Goal: Answer question/provide support

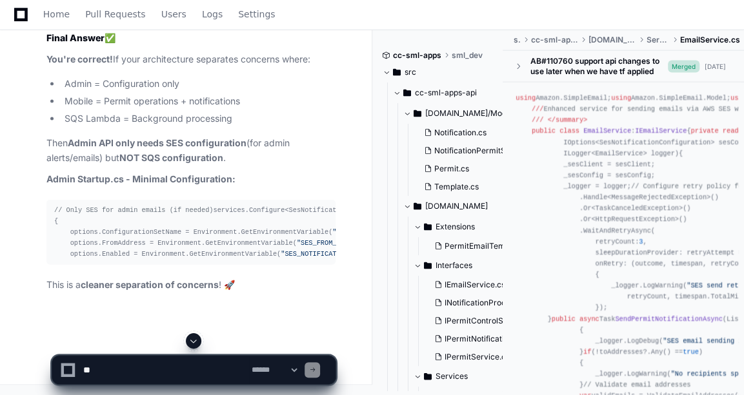
scroll to position [13734, 0]
click at [88, 370] on textarea at bounding box center [165, 370] width 168 height 28
paste textarea "**********"
type textarea "**********"
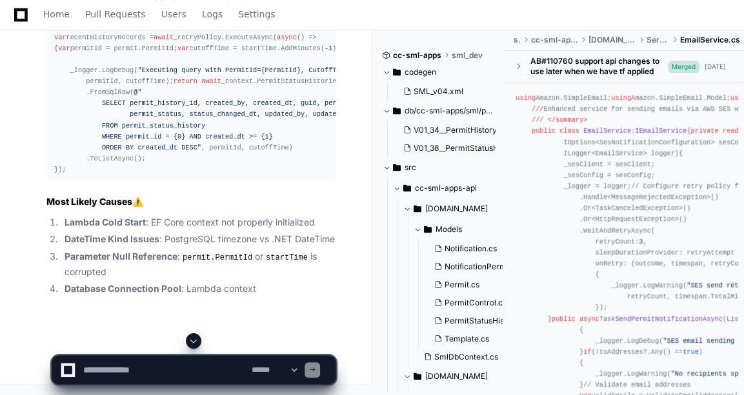
scroll to position [15490, 0]
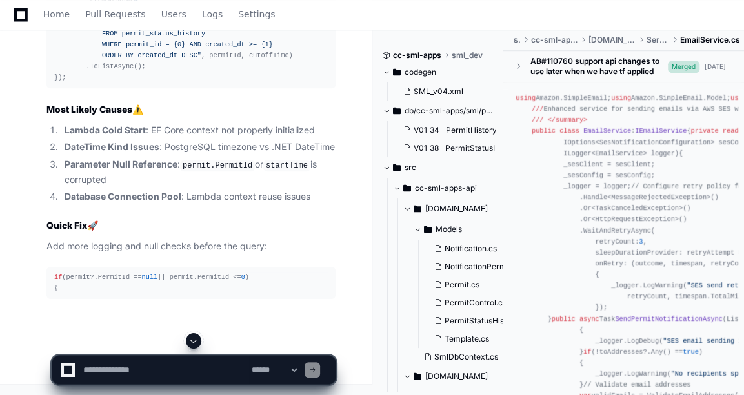
click at [117, 376] on textarea at bounding box center [165, 370] width 168 height 28
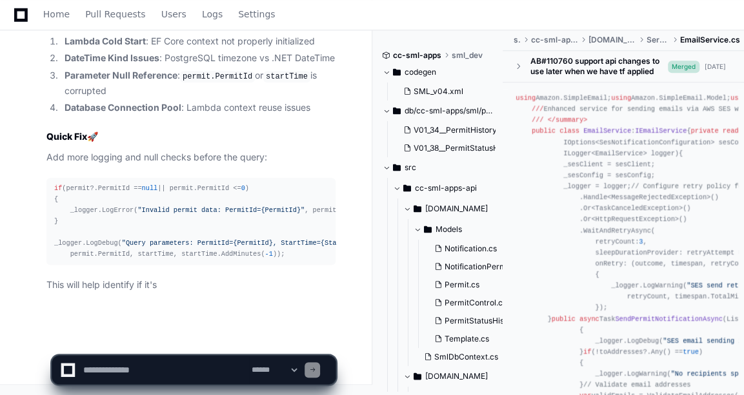
scroll to position [15696, 0]
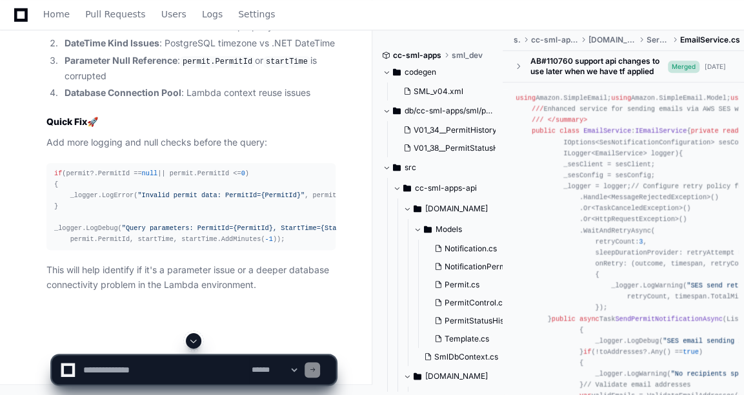
paste textarea "**********"
type textarea "**********"
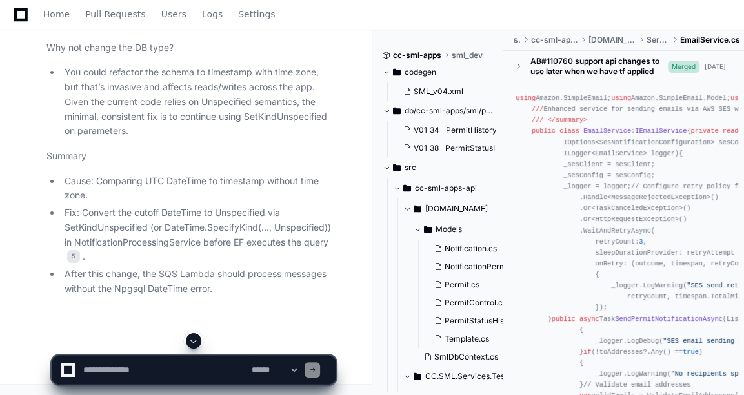
scroll to position [0, 0]
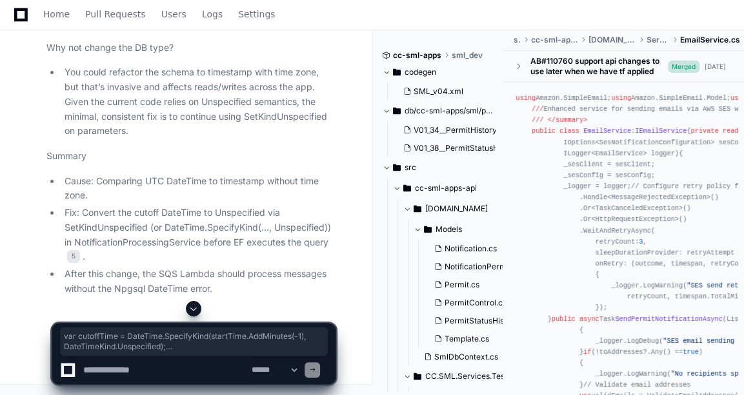
drag, startPoint x: 82, startPoint y: 253, endPoint x: 60, endPoint y: 208, distance: 49.6
copy div "var cutoffTime = DateTime .SpecifyKind(startTime.AddMinutes(- 1 ), DateTimeKind…"
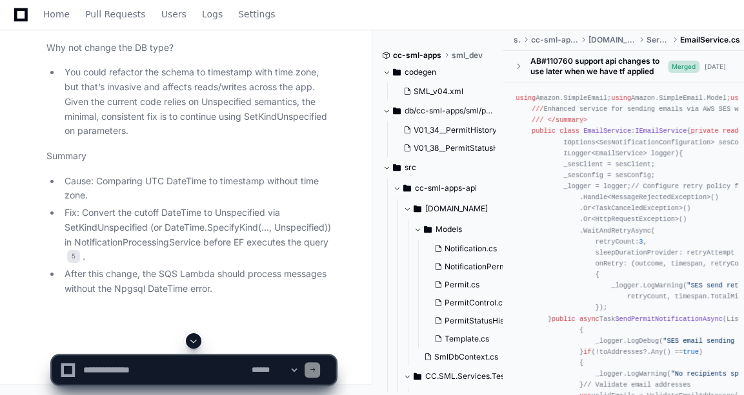
click at [106, 361] on textarea at bounding box center [165, 370] width 168 height 28
type textarea "*"
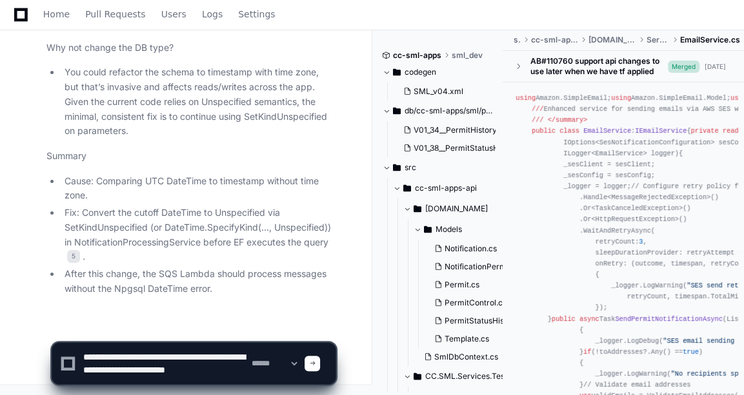
scroll to position [4, 0]
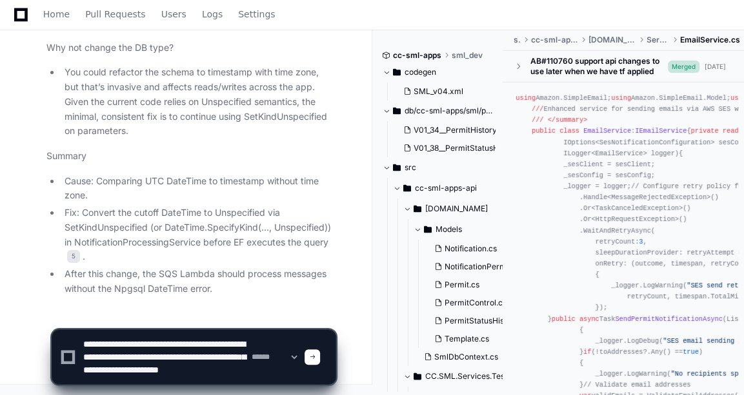
type textarea "**********"
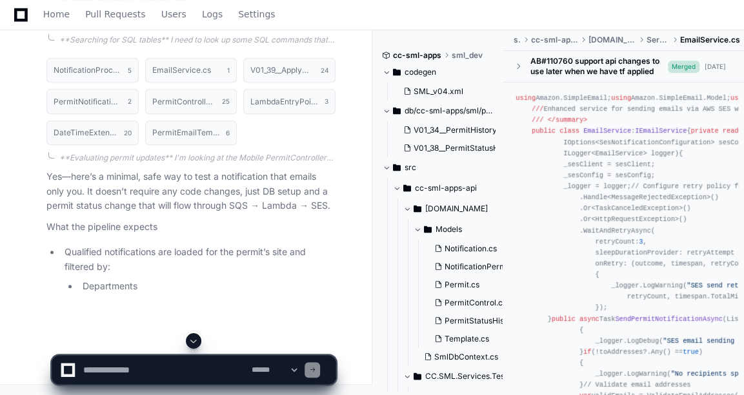
scroll to position [20905, 0]
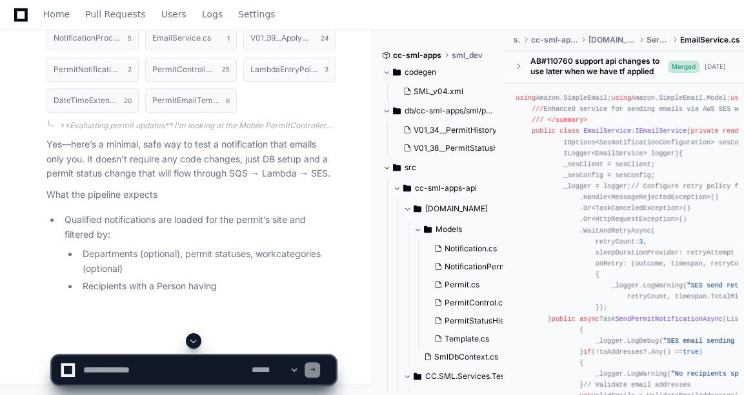
click at [168, 239] on article "Yes—here’s a minimal, safe way to test a notification that emails only you. It …" at bounding box center [190, 215] width 289 height 157
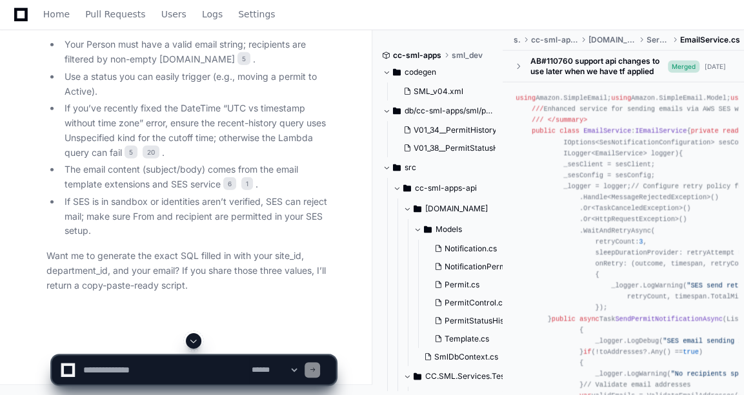
scroll to position [21469, 0]
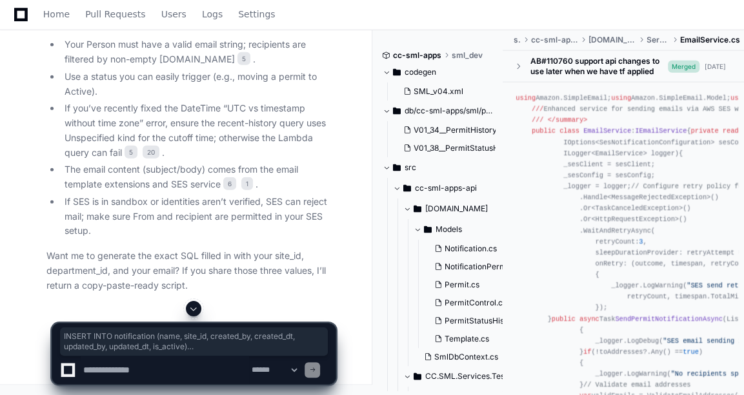
drag, startPoint x: 70, startPoint y: 187, endPoint x: 169, endPoint y: 210, distance: 101.4
copy div "INSERT INTO notification ( name , site_id, created_by, created_dt, updated_by, …"
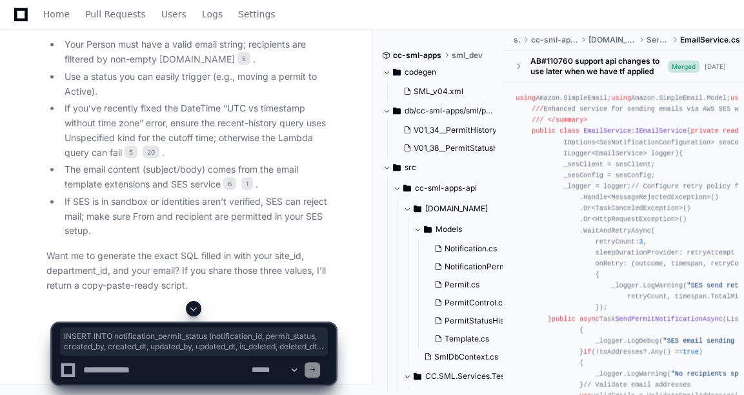
drag, startPoint x: 70, startPoint y: 232, endPoint x: 334, endPoint y: 254, distance: 264.8
copy div "INSERT INTO notification_permit_status (notification_id, permit_status, created…"
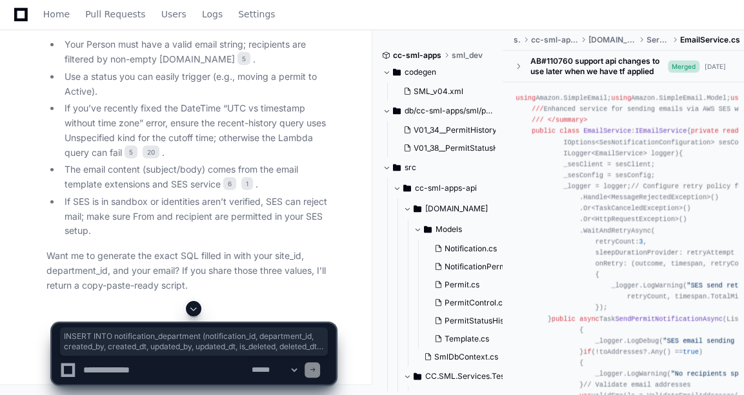
scroll to position [0, 290]
drag, startPoint x: 72, startPoint y: 168, endPoint x: 352, endPoint y: 188, distance: 280.0
copy div "INSERT INTO notification_department (notification_id, department_id, created_by…"
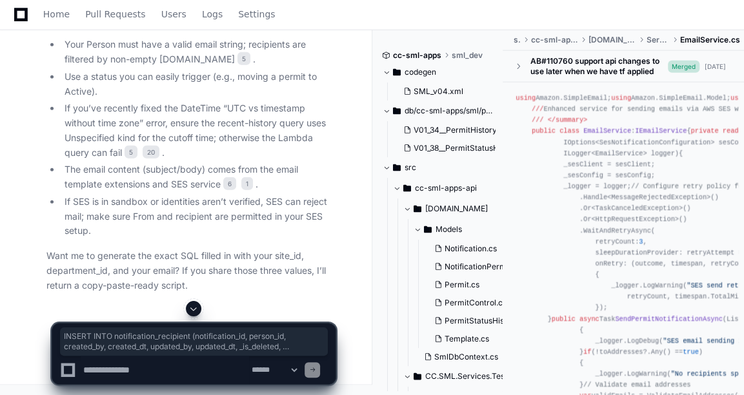
scroll to position [0, 283]
drag, startPoint x: 72, startPoint y: 124, endPoint x: 347, endPoint y: 146, distance: 276.3
copy div "INSERT INTO notification_recipient (notification_id, person_id, created_by, cre…"
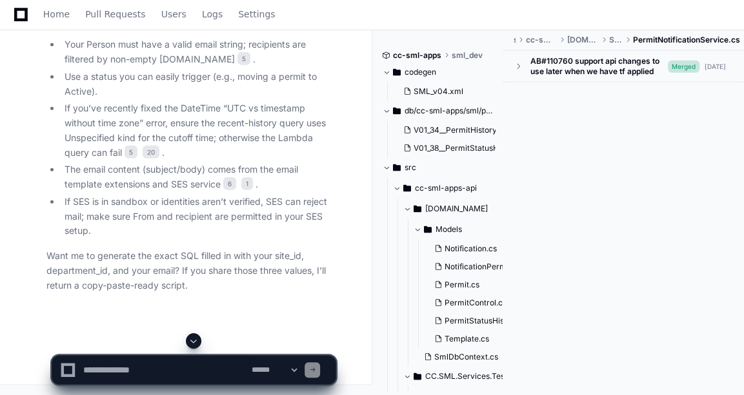
click at [19, 337] on div "**********" at bounding box center [193, 364] width 357 height 62
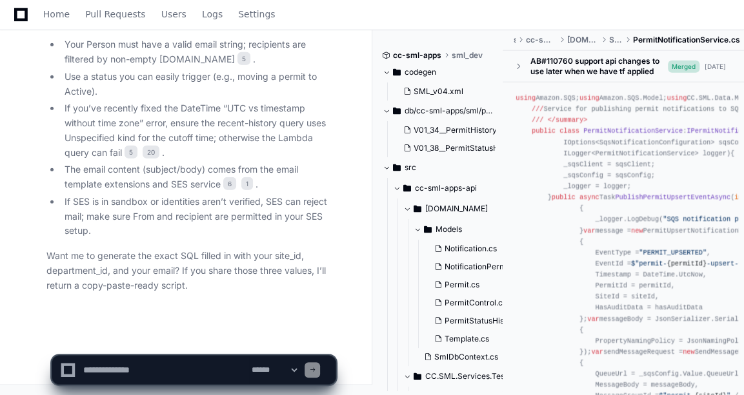
click at [131, 378] on textarea at bounding box center [165, 370] width 168 height 28
type textarea "*"
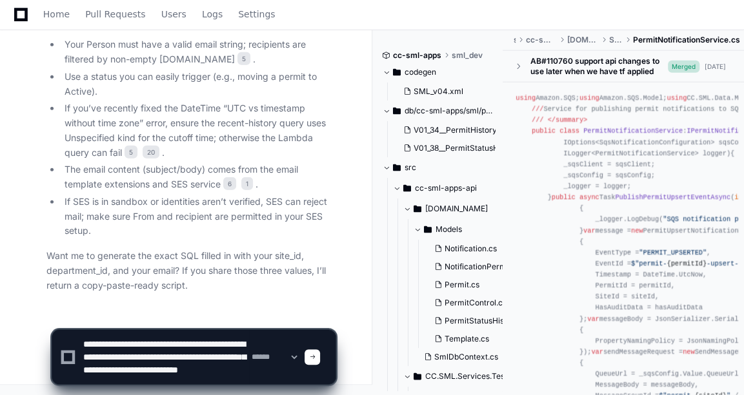
scroll to position [17, 0]
type textarea "**********"
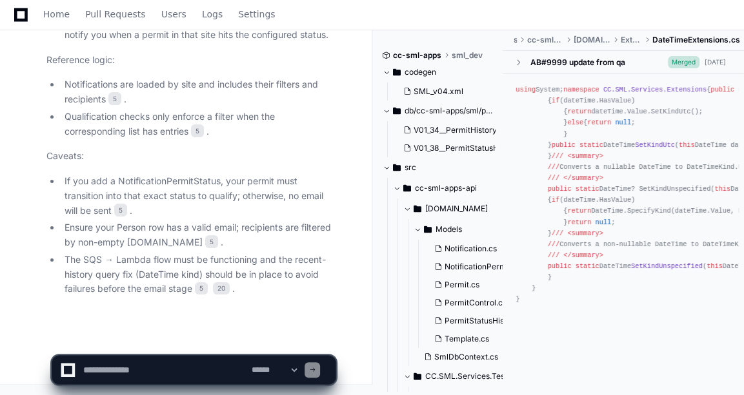
scroll to position [23328, 0]
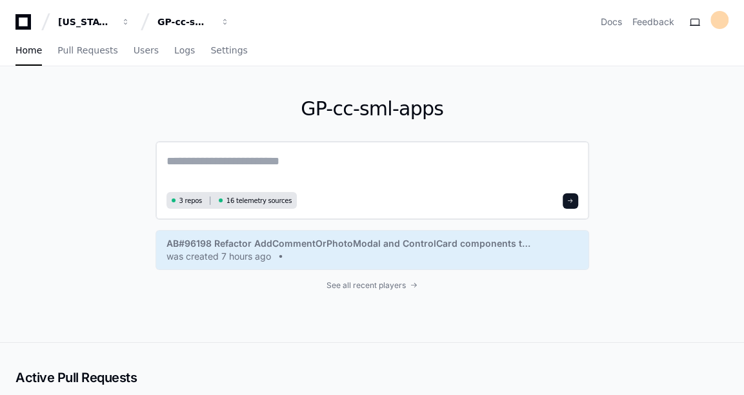
click at [361, 174] on textarea at bounding box center [372, 170] width 412 height 36
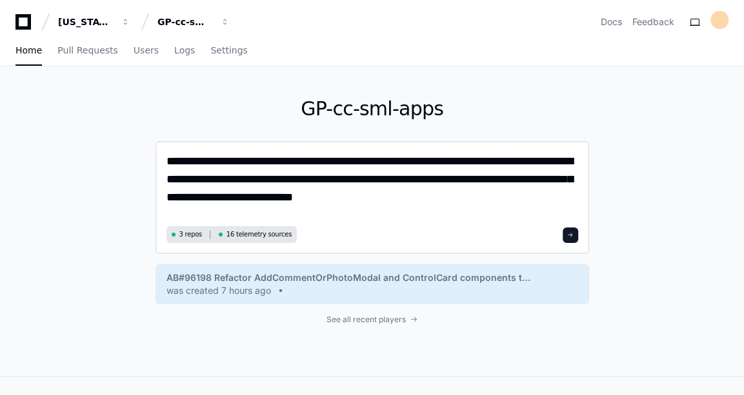
click at [554, 181] on textarea "**********" at bounding box center [372, 187] width 412 height 70
click at [370, 163] on textarea "**********" at bounding box center [372, 187] width 412 height 70
click at [341, 178] on textarea "**********" at bounding box center [372, 187] width 412 height 70
click at [366, 179] on textarea "**********" at bounding box center [372, 187] width 412 height 70
click at [252, 197] on textarea "**********" at bounding box center [372, 187] width 412 height 70
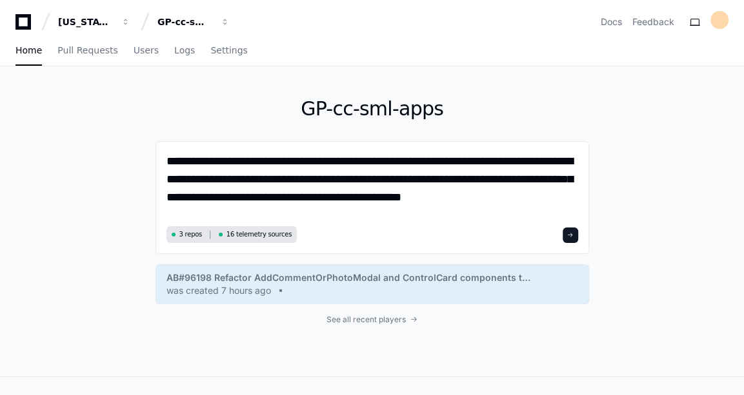
click at [670, 124] on div "**********" at bounding box center [372, 221] width 744 height 310
click at [507, 204] on textarea "**********" at bounding box center [372, 187] width 412 height 70
drag, startPoint x: 266, startPoint y: 179, endPoint x: 596, endPoint y: 203, distance: 330.5
click at [596, 203] on div "**********" at bounding box center [372, 221] width 744 height 310
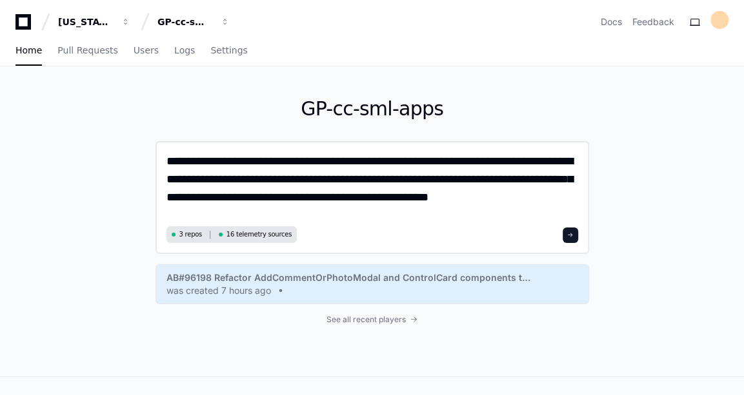
click at [464, 181] on textarea "**********" at bounding box center [372, 187] width 412 height 70
drag, startPoint x: 250, startPoint y: 180, endPoint x: 432, endPoint y: 197, distance: 182.7
click at [432, 197] on textarea "**********" at bounding box center [372, 187] width 412 height 70
click at [498, 180] on textarea "**********" at bounding box center [372, 187] width 412 height 70
drag, startPoint x: 541, startPoint y: 177, endPoint x: 250, endPoint y: 185, distance: 290.4
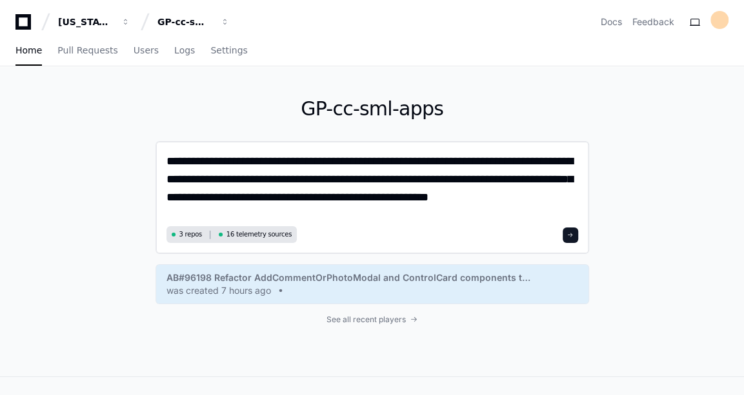
click at [250, 185] on textarea "**********" at bounding box center [372, 187] width 412 height 70
drag, startPoint x: 250, startPoint y: 185, endPoint x: 213, endPoint y: 205, distance: 41.9
click at [213, 205] on textarea "**********" at bounding box center [372, 187] width 412 height 70
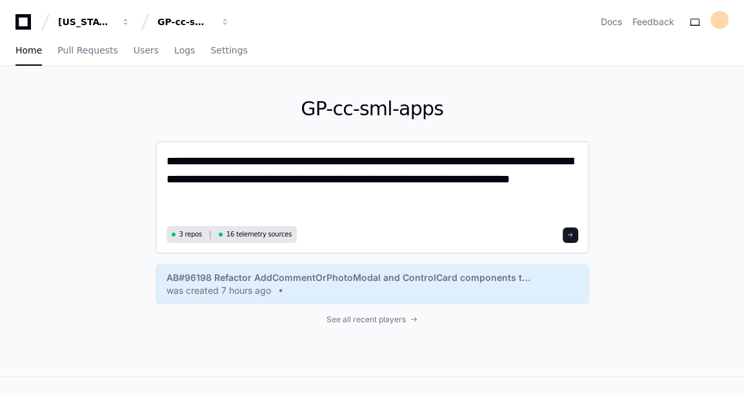
click at [356, 181] on textarea "**********" at bounding box center [372, 187] width 412 height 70
click at [373, 192] on textarea "**********" at bounding box center [372, 187] width 412 height 70
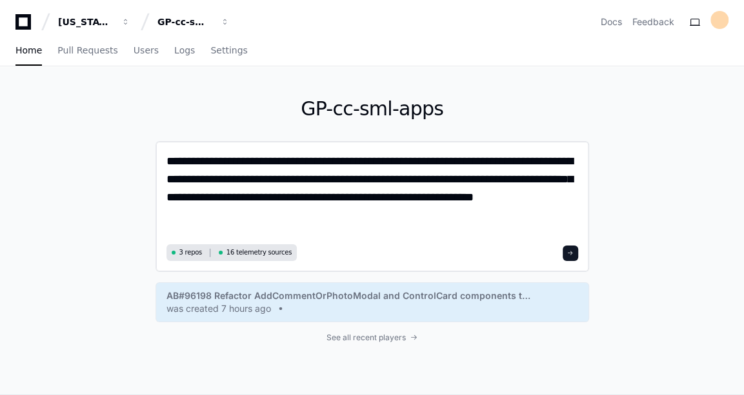
type textarea "**********"
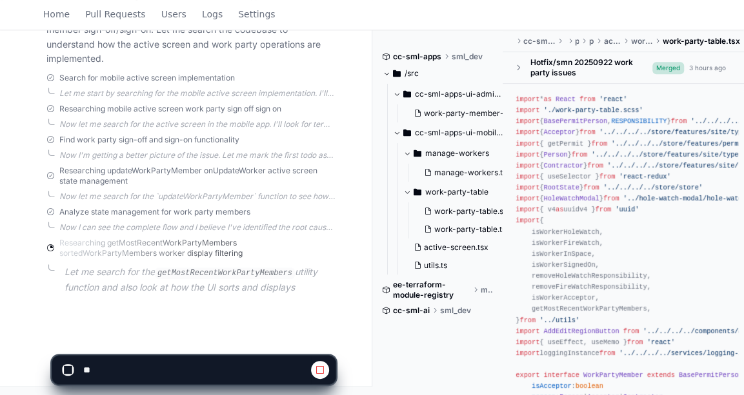
scroll to position [367, 0]
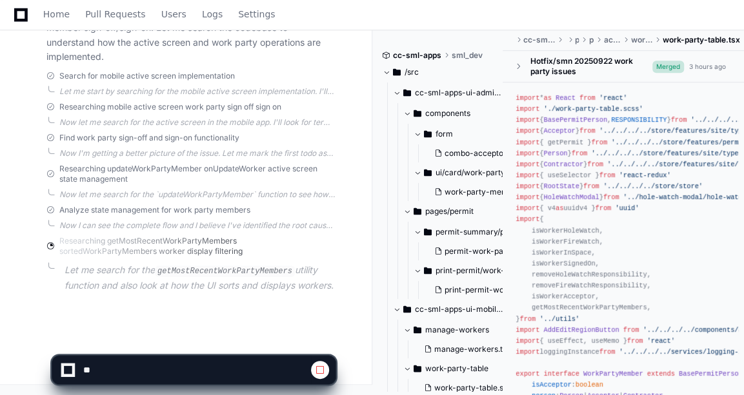
click at [239, 246] on div "Researching getMostRecentWorkPartyMembers sortedWorkPartyMembers worker display…" at bounding box center [190, 264] width 289 height 57
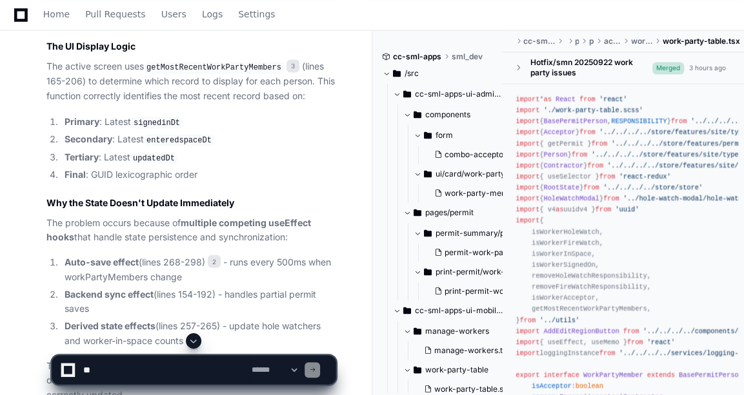
scroll to position [1272, 0]
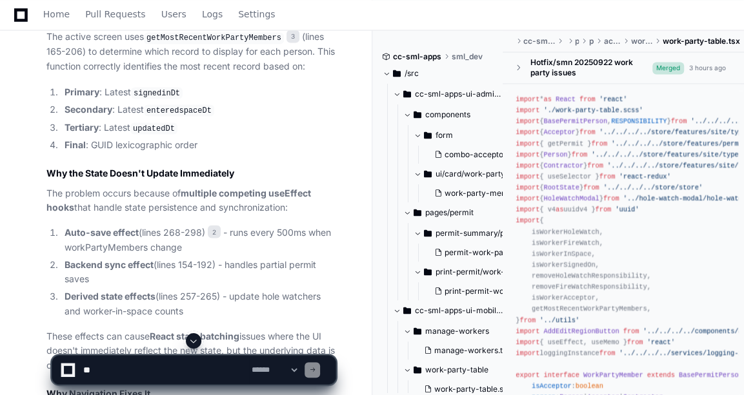
click at [199, 44] on code "getMostRecentWorkPartyMembers" at bounding box center [214, 38] width 140 height 12
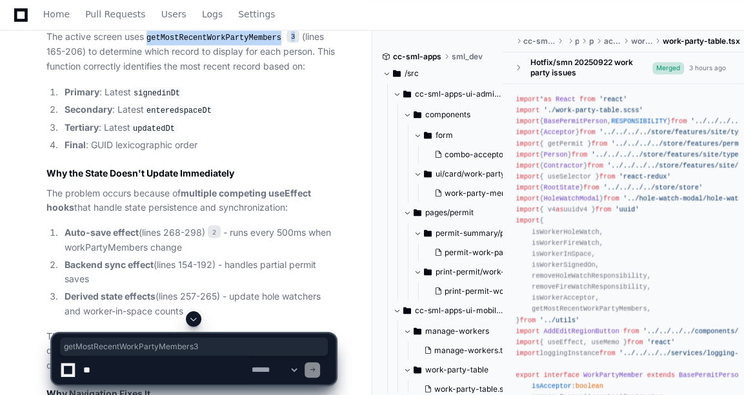
click at [199, 44] on code "getMostRecentWorkPartyMembers" at bounding box center [214, 38] width 140 height 12
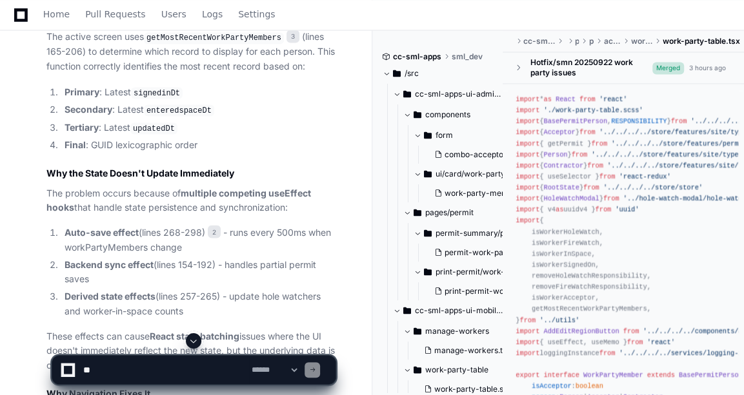
drag, startPoint x: 199, startPoint y: 106, endPoint x: 268, endPoint y: 197, distance: 113.3
click at [268, 135] on li "Tertiary : Latest updatedDt" at bounding box center [198, 127] width 275 height 15
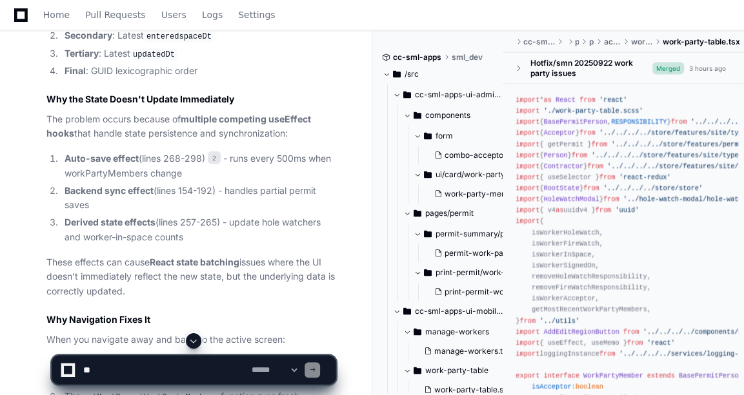
scroll to position [1358, 0]
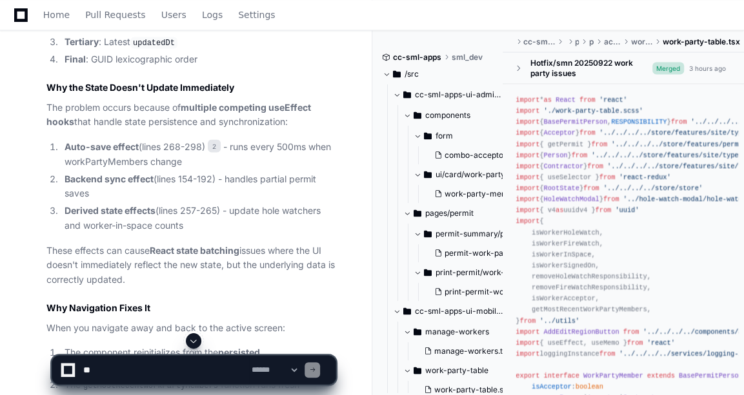
click at [162, 13] on code "signedinDt" at bounding box center [157, 7] width 52 height 12
drag, startPoint x: 162, startPoint y: 81, endPoint x: 188, endPoint y: 99, distance: 31.7
click at [188, 30] on code "enteredspaceDt" at bounding box center [179, 25] width 70 height 12
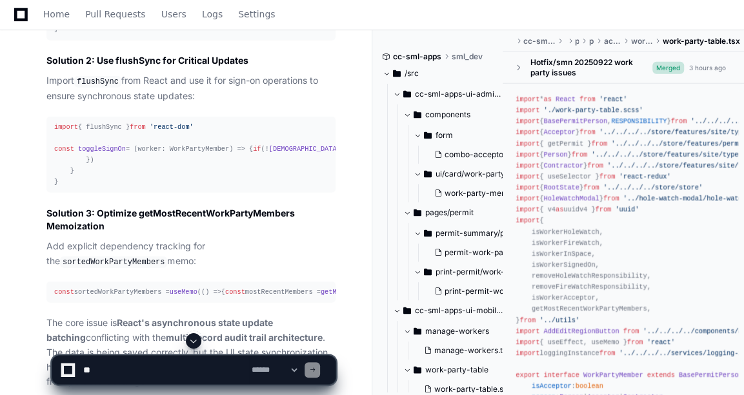
scroll to position [1867, 0]
click at [131, 34] on div "const [refreshKey, setRefreshKey] = useState ( 0 ) const updateWorkPartyMember …" at bounding box center [190, 17] width 273 height 33
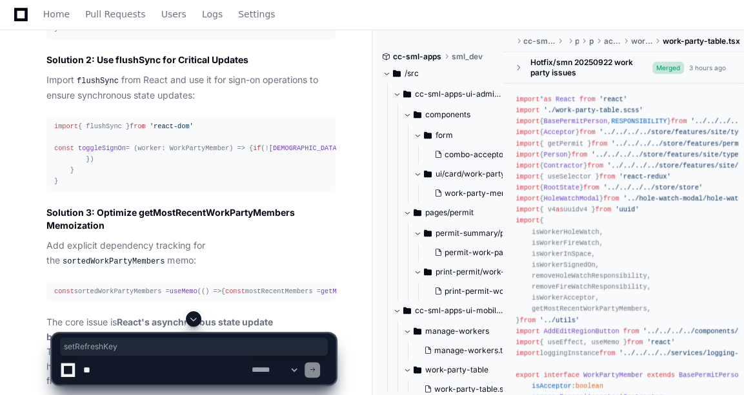
click at [131, 34] on div "const [refreshKey, setRefreshKey] = useState ( 0 ) const updateWorkPartyMember …" at bounding box center [190, 17] width 273 height 33
drag, startPoint x: 131, startPoint y: 82, endPoint x: 124, endPoint y: 135, distance: 53.3
click at [124, 34] on div "const [refreshKey, setRefreshKey] = useState ( 0 ) const updateWorkPartyMember …" at bounding box center [190, 17] width 273 height 33
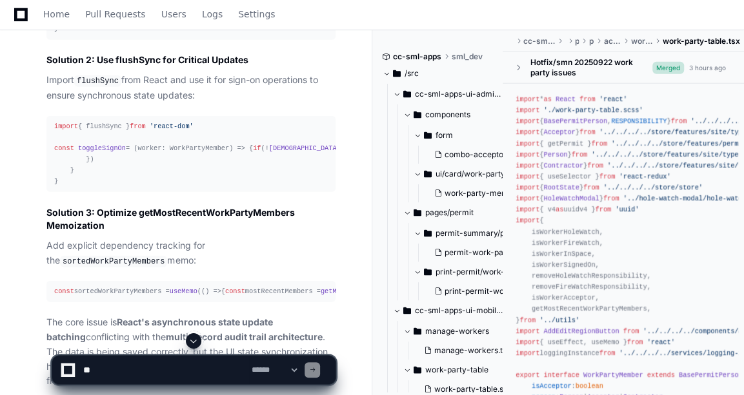
scroll to position [1902, 0]
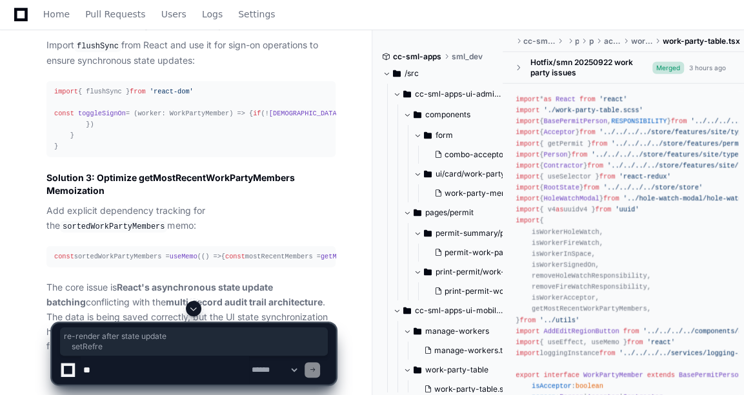
drag, startPoint x: 86, startPoint y: 75, endPoint x: 96, endPoint y: 115, distance: 41.3
drag, startPoint x: 96, startPoint y: 115, endPoint x: 88, endPoint y: 71, distance: 45.2
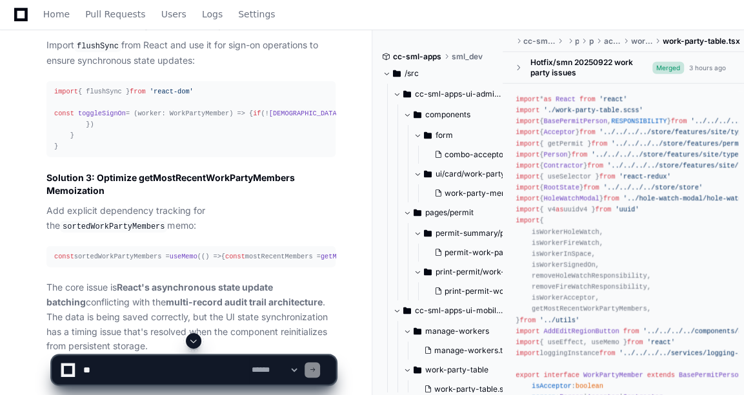
drag, startPoint x: 88, startPoint y: 71, endPoint x: 172, endPoint y: 175, distance: 133.1
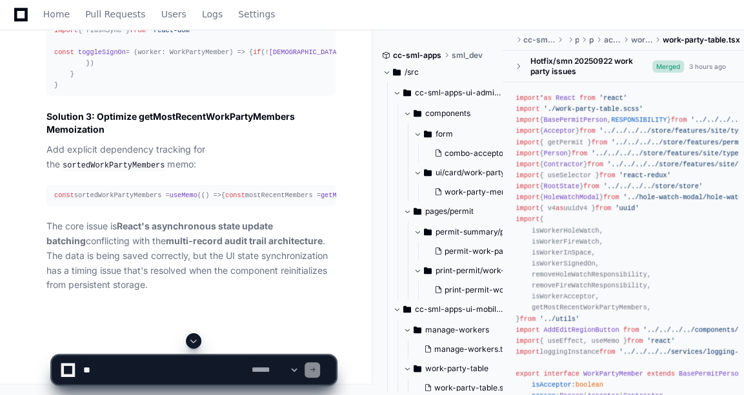
scroll to position [2043, 0]
click at [384, 56] on span "flushSync" at bounding box center [401, 52] width 35 height 8
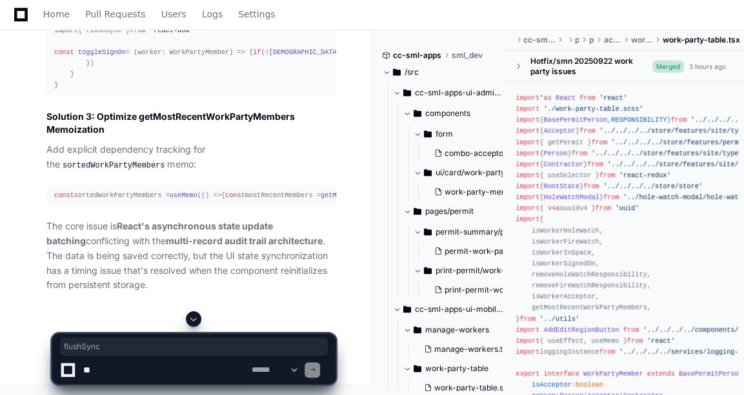
click at [384, 56] on span "flushSync" at bounding box center [401, 52] width 35 height 8
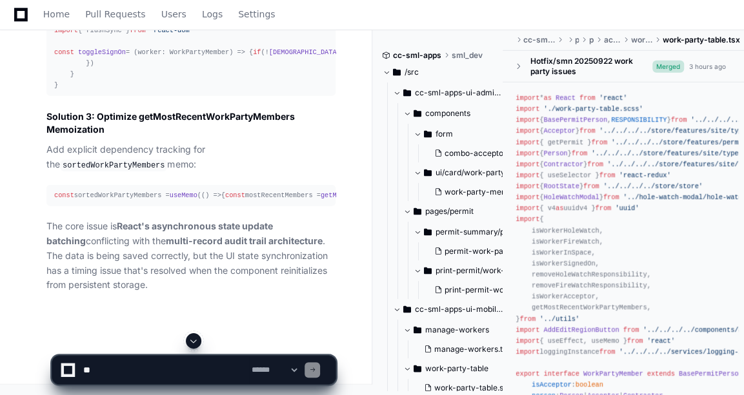
drag, startPoint x: 98, startPoint y: 132, endPoint x: 117, endPoint y: 175, distance: 47.7
click at [117, 92] on div "import { flushSync } from 'react-dom' const toggleSignOn = ( worker: WorkPartyM…" at bounding box center [190, 58] width 273 height 66
click at [112, 366] on textarea at bounding box center [165, 370] width 168 height 28
click at [153, 195] on div "const sortedWorkPartyMembers = useMemo ( () => { const mostRecentMembers = getM…" at bounding box center [190, 195] width 273 height 11
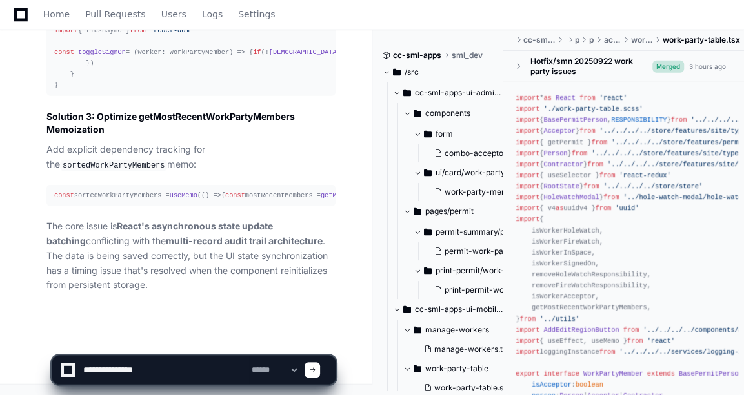
click at [153, 195] on div "const sortedWorkPartyMembers = useMemo ( () => { const mostRecentMembers = getM…" at bounding box center [190, 195] width 273 height 11
drag, startPoint x: 153, startPoint y: 195, endPoint x: 263, endPoint y: 217, distance: 111.7
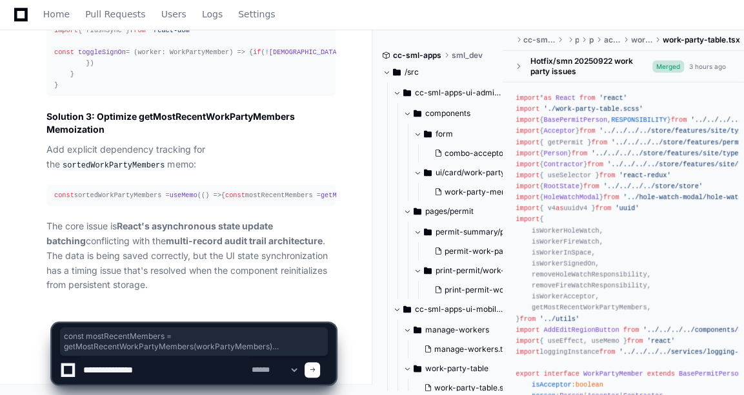
drag, startPoint x: 178, startPoint y: 196, endPoint x: 35, endPoint y: 172, distance: 145.3
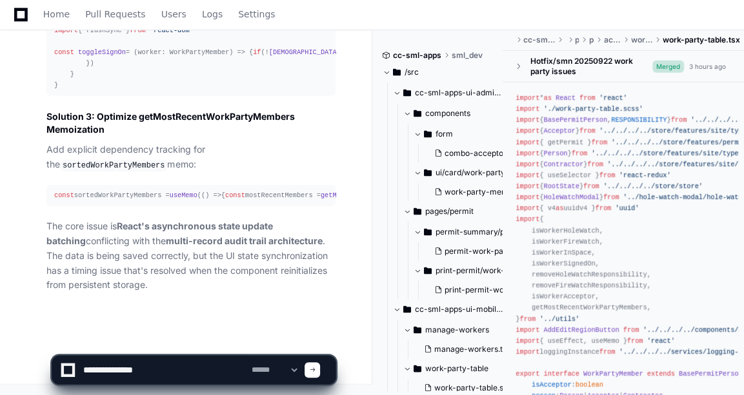
click at [242, 269] on p "The core issue is React's asynchronous state update batching conflicting with t…" at bounding box center [190, 256] width 289 height 74
click at [163, 366] on textarea at bounding box center [165, 370] width 168 height 28
type textarea "**********"
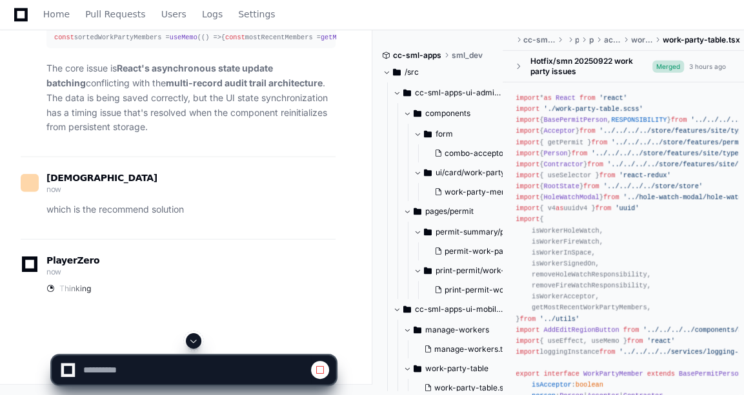
scroll to position [2140, 0]
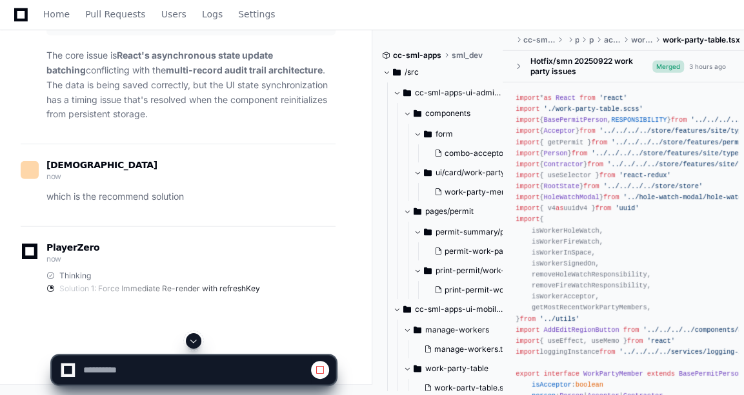
click at [124, 35] on pre "const sortedWorkPartyMembers = useMemo ( () => { const mostRecentMembers = getM…" at bounding box center [190, 24] width 289 height 21
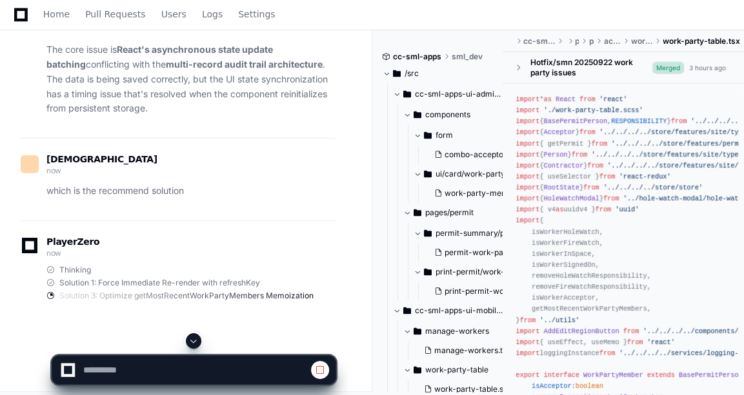
click at [113, 25] on div "const sortedWorkPartyMembers = useMemo ( () => { const mostRecentMembers = getM…" at bounding box center [190, 19] width 273 height 11
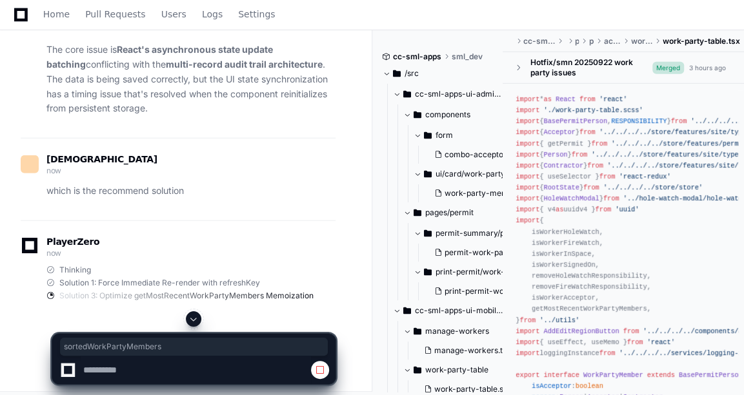
click at [113, 25] on div "const sortedWorkPartyMembers = useMemo ( () => { const mostRecentMembers = getM…" at bounding box center [190, 19] width 273 height 11
copy div "sortedWorkPartyMembers"
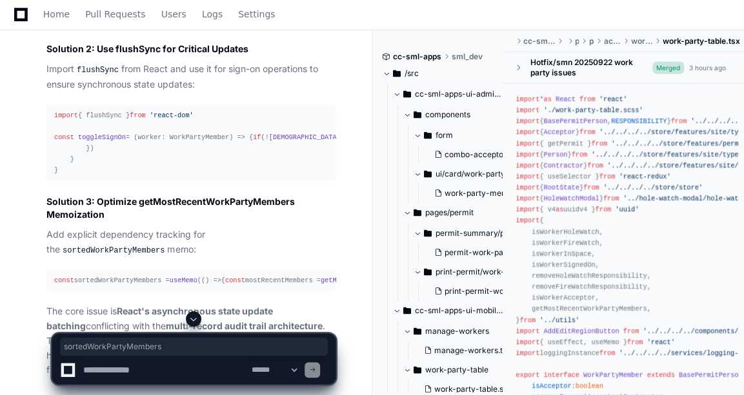
scroll to position [1756, 0]
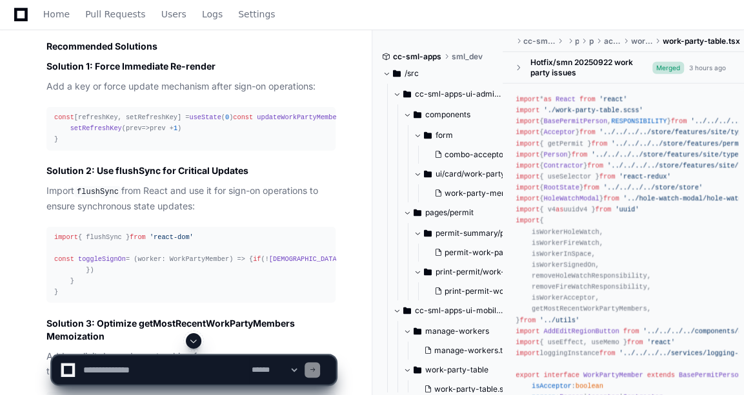
click at [99, 145] on div "const [refreshKey, setRefreshKey] = useState ( 0 ) const updateWorkPartyMember …" at bounding box center [190, 128] width 273 height 33
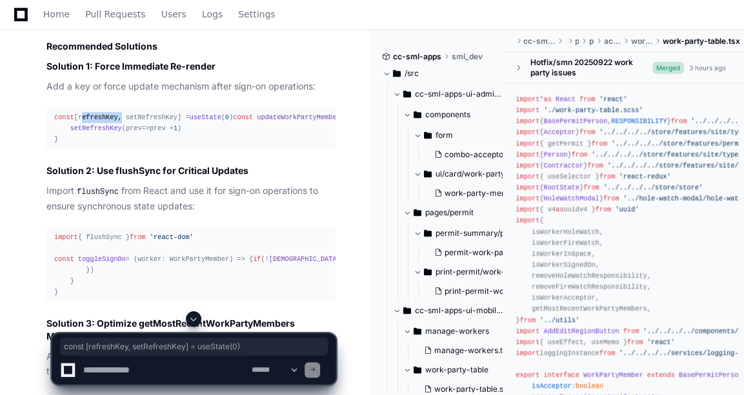
copy div "const [refreshKey, setRefreshKey] = useState ( 0 )"
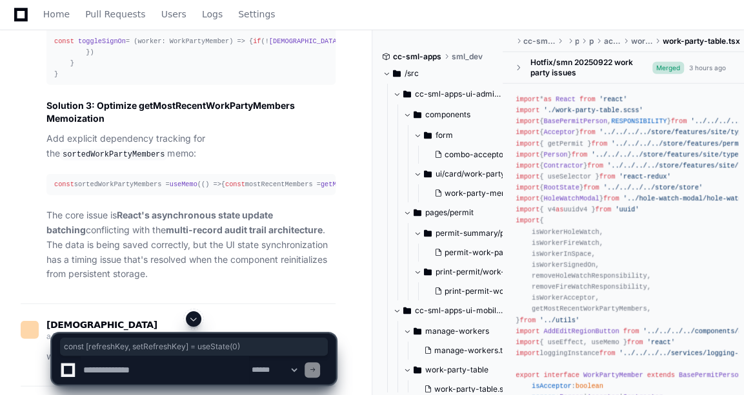
scroll to position [1831, 0]
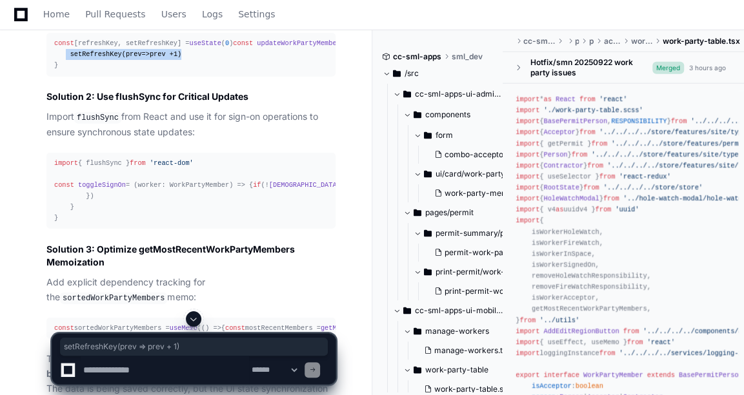
drag, startPoint x: 65, startPoint y: 193, endPoint x: 189, endPoint y: 194, distance: 123.8
click at [189, 71] on div "const [refreshKey, setRefreshKey] = useState ( 0 ) const updateWorkPartyMember …" at bounding box center [190, 54] width 273 height 33
copy div "setRefreshKey ( prev => prev + 1 )"
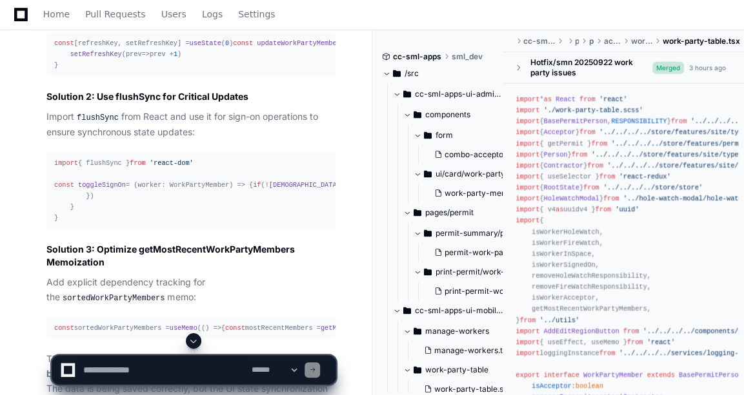
click at [257, 47] on span "updateWorkPartyMember" at bounding box center [298, 43] width 83 height 8
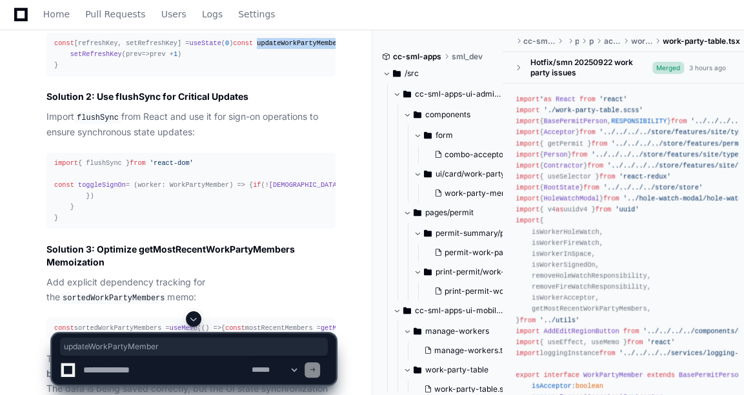
copy span "updateWorkPartyMember"
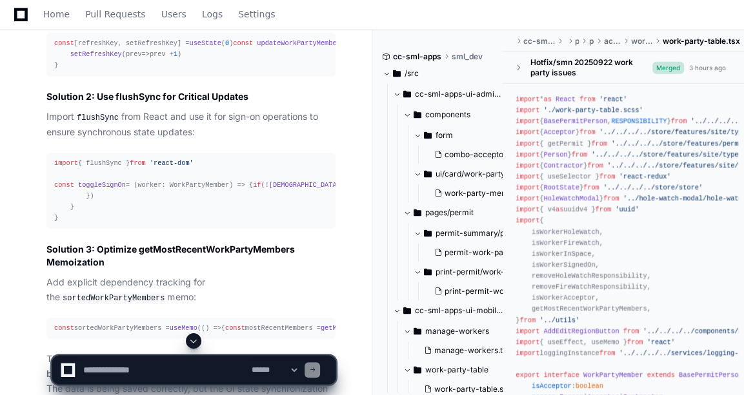
click at [204, 71] on div "const [refreshKey, setRefreshKey] = useState ( 0 ) const updateWorkPartyMember …" at bounding box center [190, 54] width 273 height 33
click at [60, 71] on div "const [refreshKey, setRefreshKey] = useState ( 0 ) const updateWorkPartyMember …" at bounding box center [190, 54] width 273 height 33
click at [203, 71] on div "const [refreshKey, setRefreshKey] = useState ( 0 ) const updateWorkPartyMember …" at bounding box center [190, 54] width 273 height 33
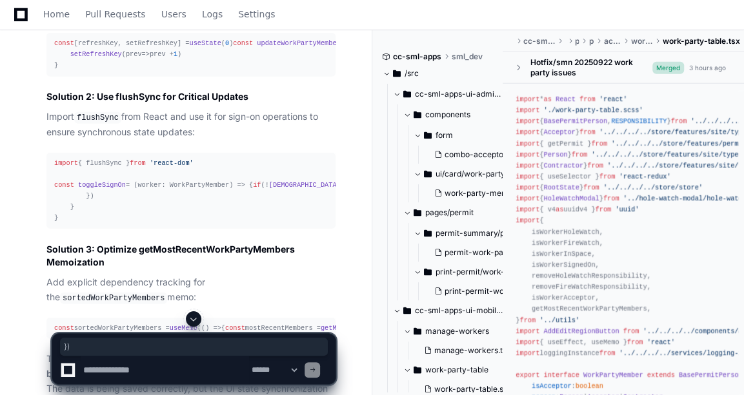
drag, startPoint x: 56, startPoint y: 174, endPoint x: 83, endPoint y: 174, distance: 27.1
click at [83, 71] on div "const [refreshKey, setRefreshKey] = useState ( 0 ) const updateWorkPartyMember …" at bounding box center [190, 54] width 273 height 33
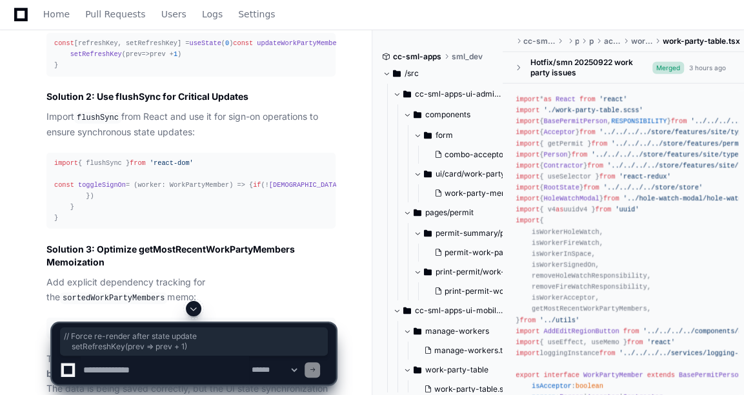
drag, startPoint x: 83, startPoint y: 174, endPoint x: 199, endPoint y: 190, distance: 117.2
click at [199, 71] on div "const [refreshKey, setRefreshKey] = useState ( 0 ) const updateWorkPartyMember …" at bounding box center [190, 54] width 273 height 33
copy div "// Force re-render after state update setRefreshKey ( prev => prev + 1 )"
click at [15, 357] on div "**********" at bounding box center [193, 348] width 357 height 94
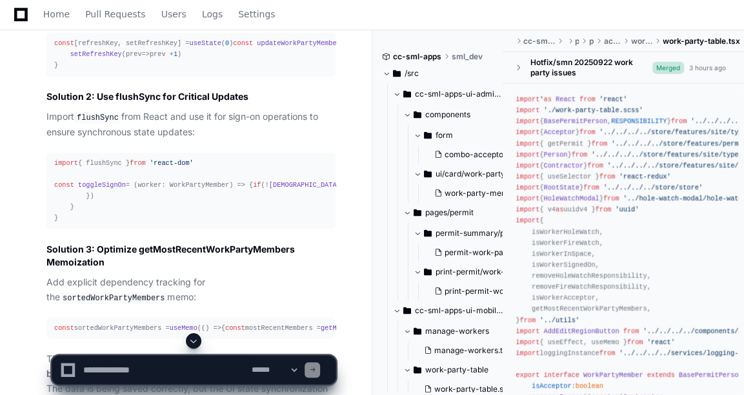
click at [144, 377] on textarea at bounding box center [165, 370] width 168 height 28
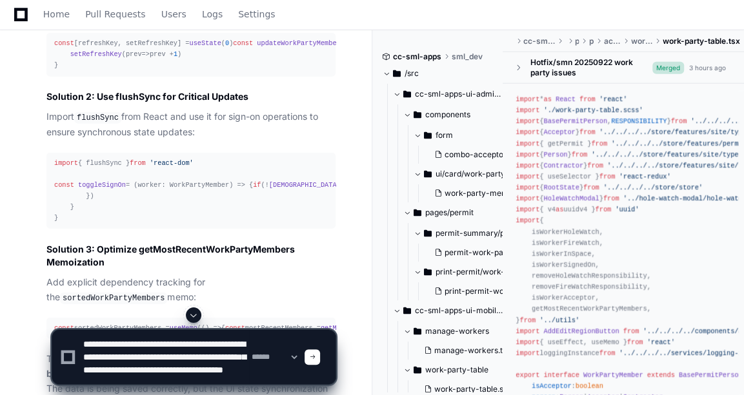
scroll to position [17, 0]
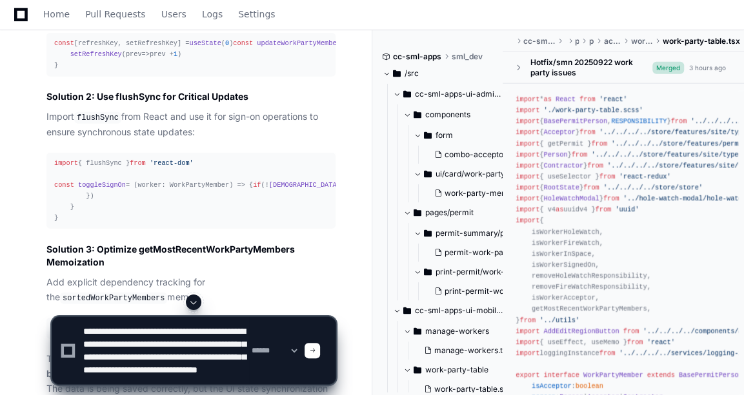
type textarea "**********"
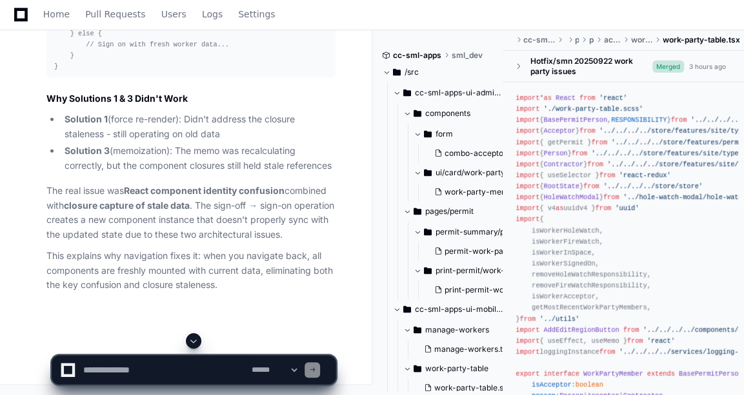
scroll to position [5305, 0]
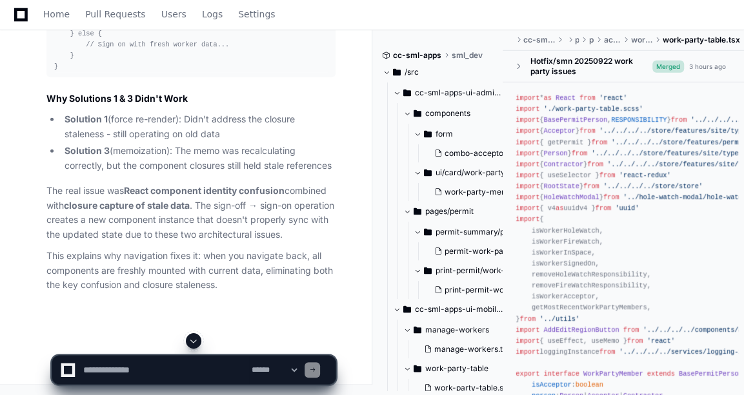
drag, startPoint x: 161, startPoint y: 112, endPoint x: 230, endPoint y: 110, distance: 69.0
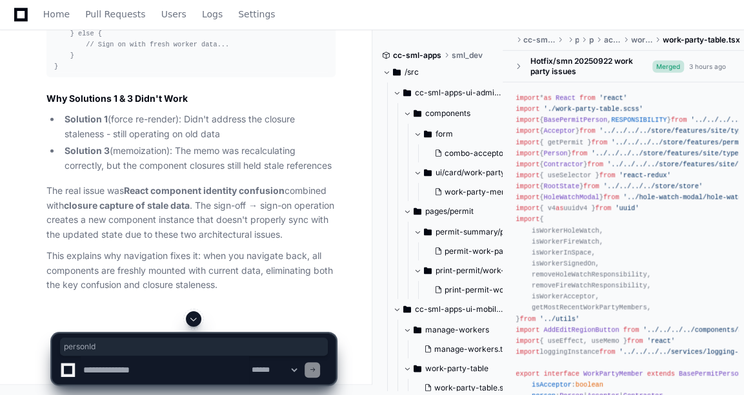
drag, startPoint x: 230, startPoint y: 110, endPoint x: 286, endPoint y: 161, distance: 76.7
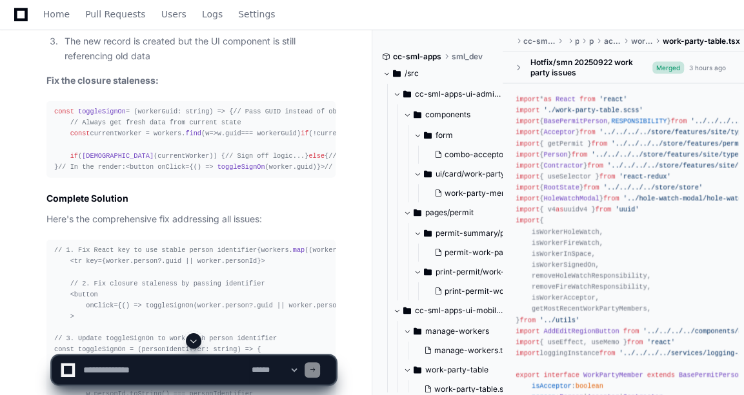
scroll to position [4354, 0]
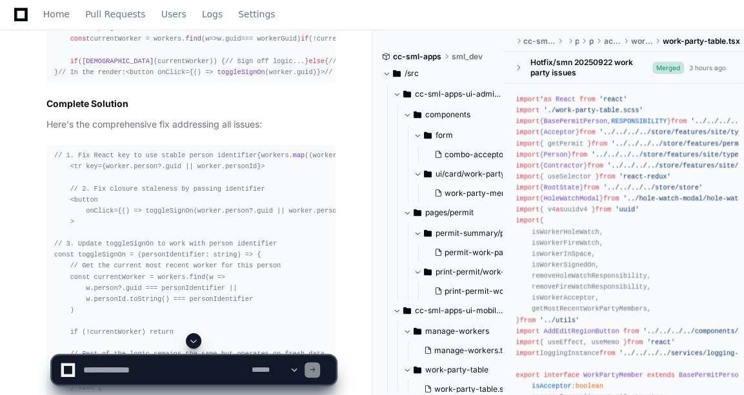
scroll to position [4463, 0]
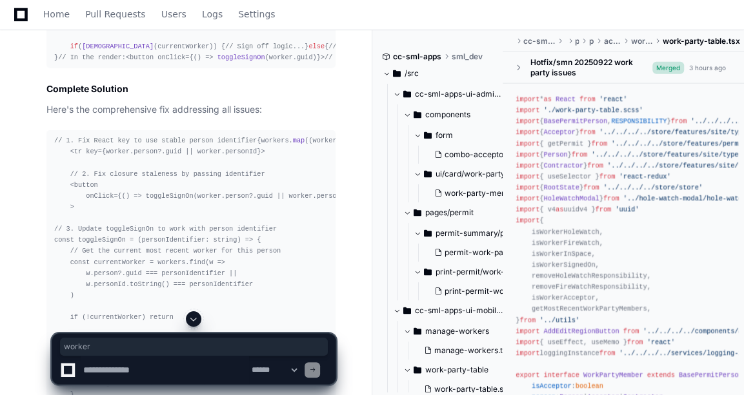
drag, startPoint x: 107, startPoint y: 246, endPoint x: 126, endPoint y: 245, distance: 18.7
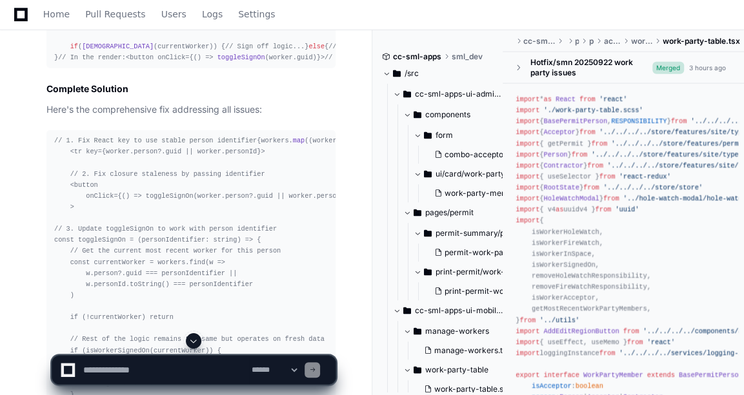
drag, startPoint x: 126, startPoint y: 245, endPoint x: 217, endPoint y: 258, distance: 92.5
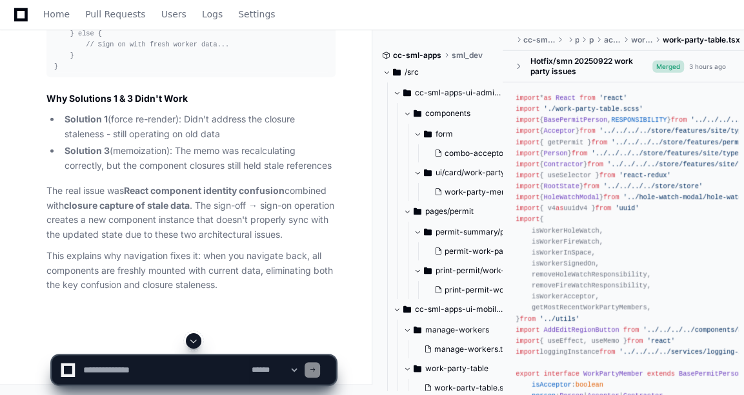
scroll to position [5280, 0]
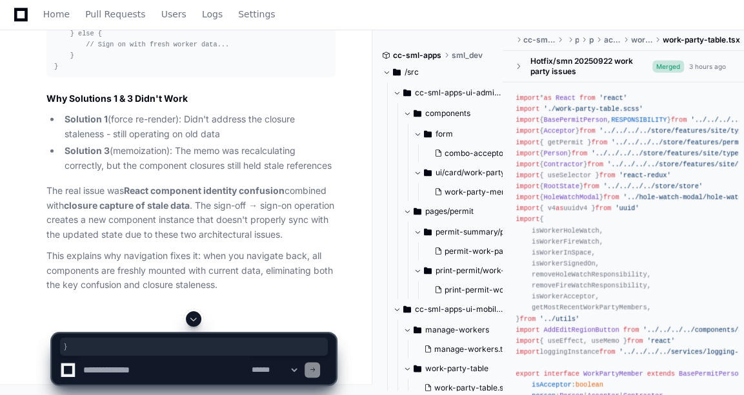
drag, startPoint x: 241, startPoint y: 133, endPoint x: 215, endPoint y: 137, distance: 26.2
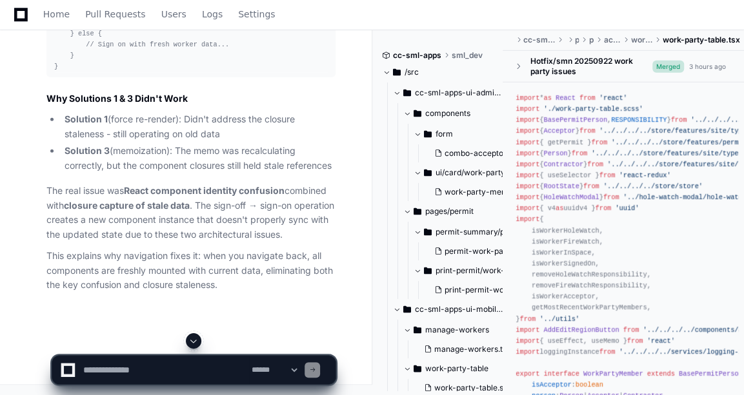
scroll to position [5307, 0]
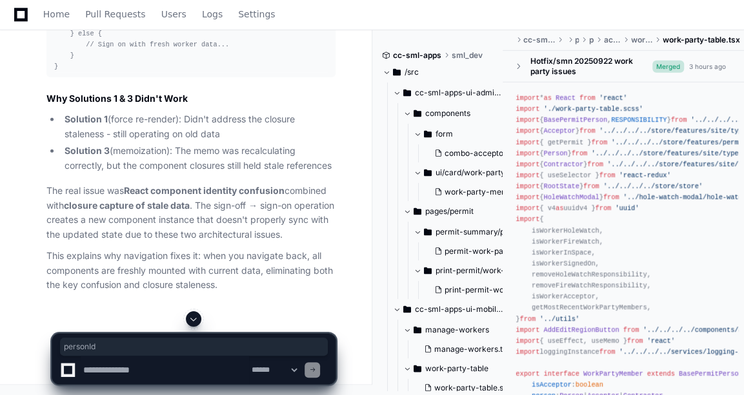
drag, startPoint x: 219, startPoint y: 105, endPoint x: 162, endPoint y: 152, distance: 73.7
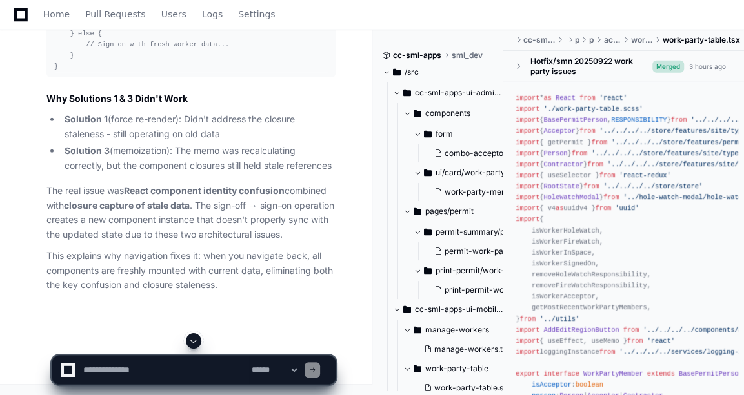
scroll to position [5250, 0]
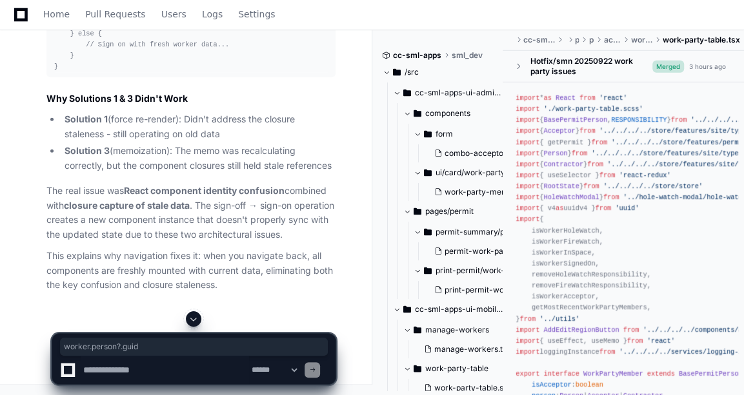
drag, startPoint x: 184, startPoint y: 209, endPoint x: 254, endPoint y: 210, distance: 69.7
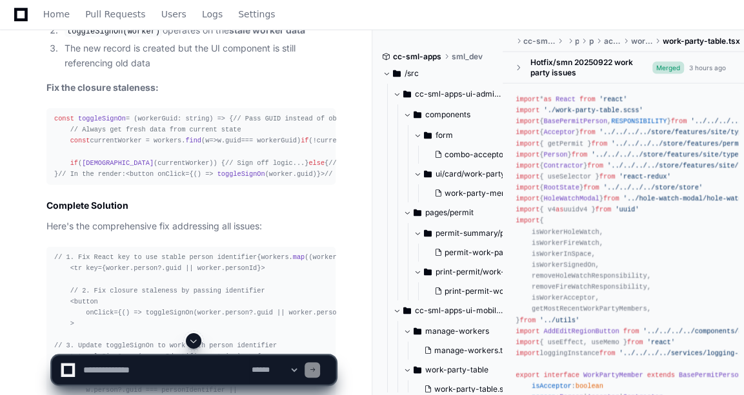
scroll to position [4317, 0]
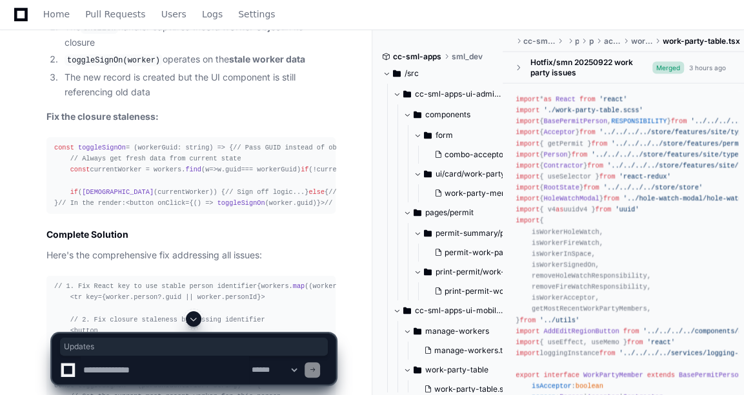
drag, startPoint x: 80, startPoint y: 106, endPoint x: 141, endPoint y: 118, distance: 61.7
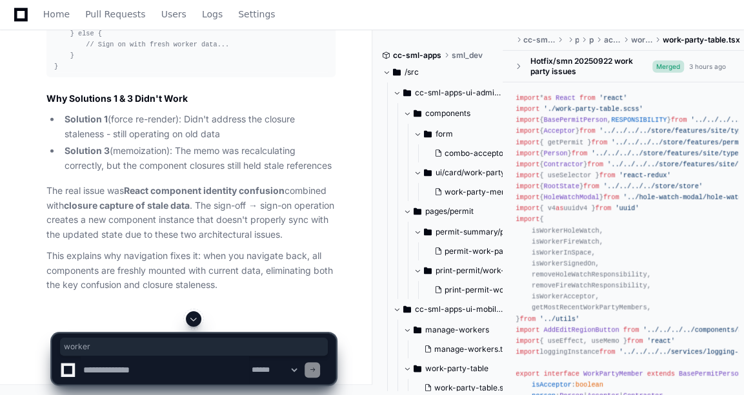
scroll to position [0, 2]
drag, startPoint x: 167, startPoint y: 161, endPoint x: 249, endPoint y: 168, distance: 82.3
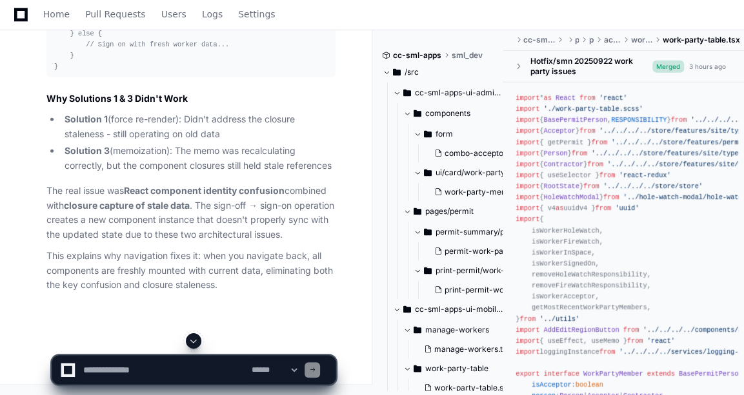
scroll to position [5339, 0]
